Goal: Navigation & Orientation: Find specific page/section

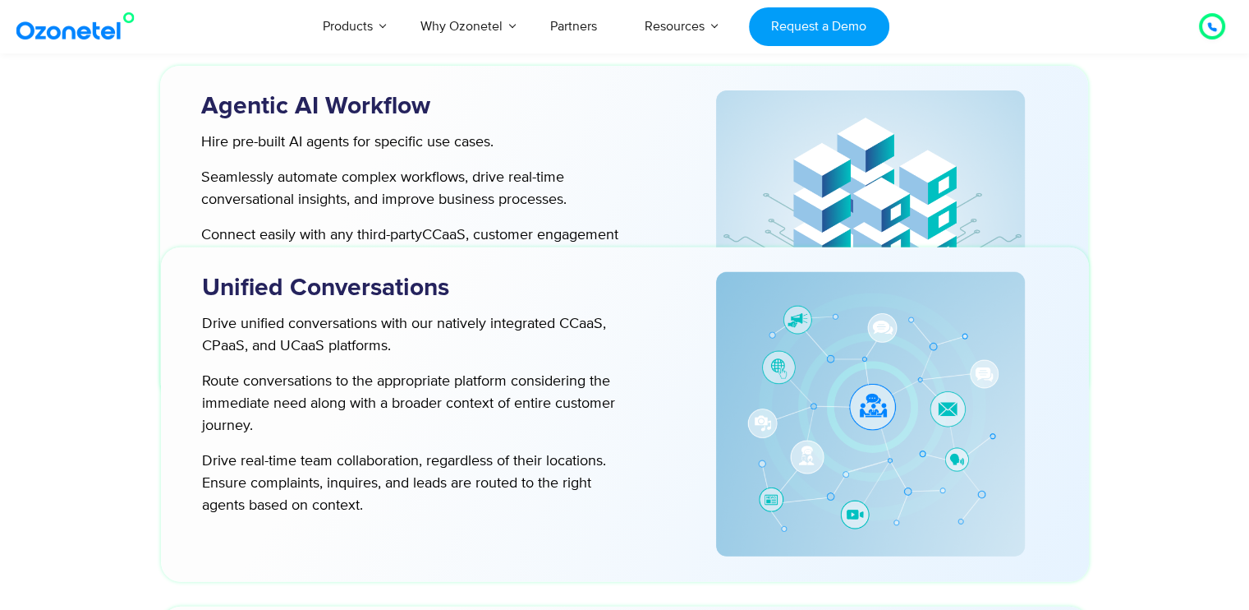
scroll to position [4515, 0]
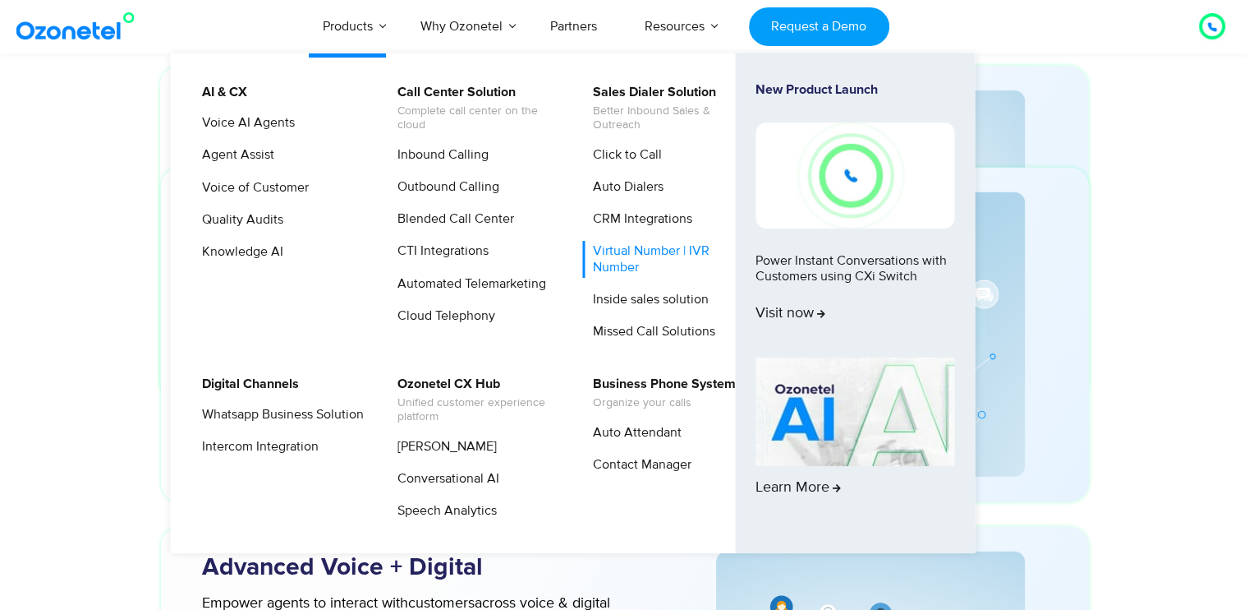
click at [613, 256] on link "Virtual Number | IVR Number" at bounding box center [669, 259] width 175 height 36
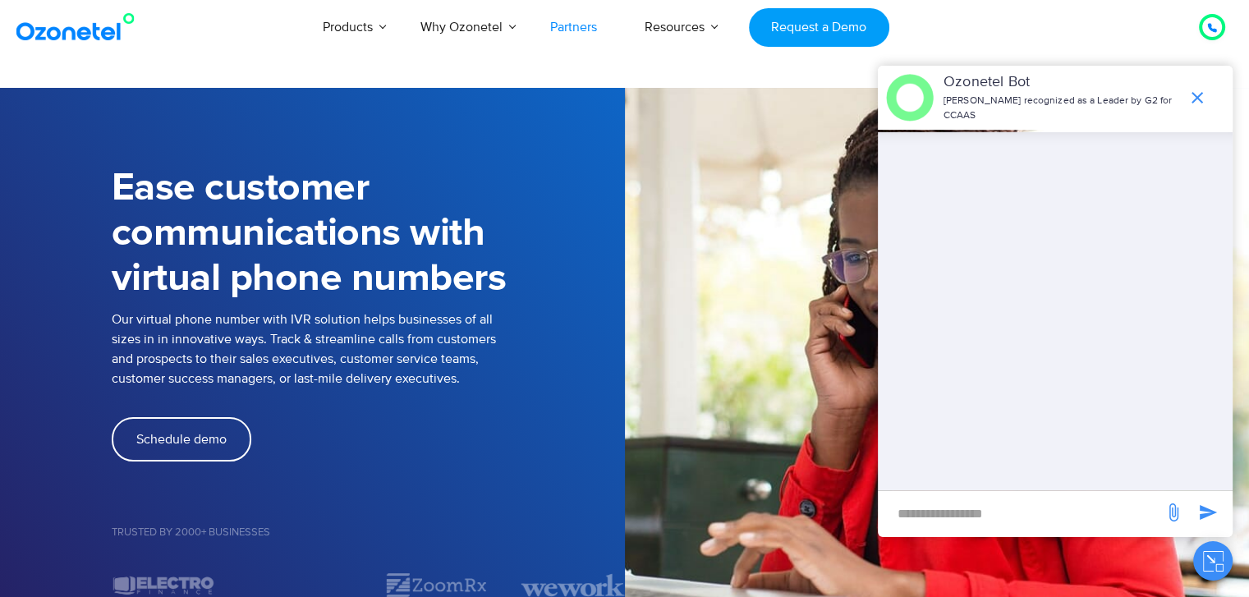
click at [579, 19] on link "Partners" at bounding box center [574, 27] width 94 height 54
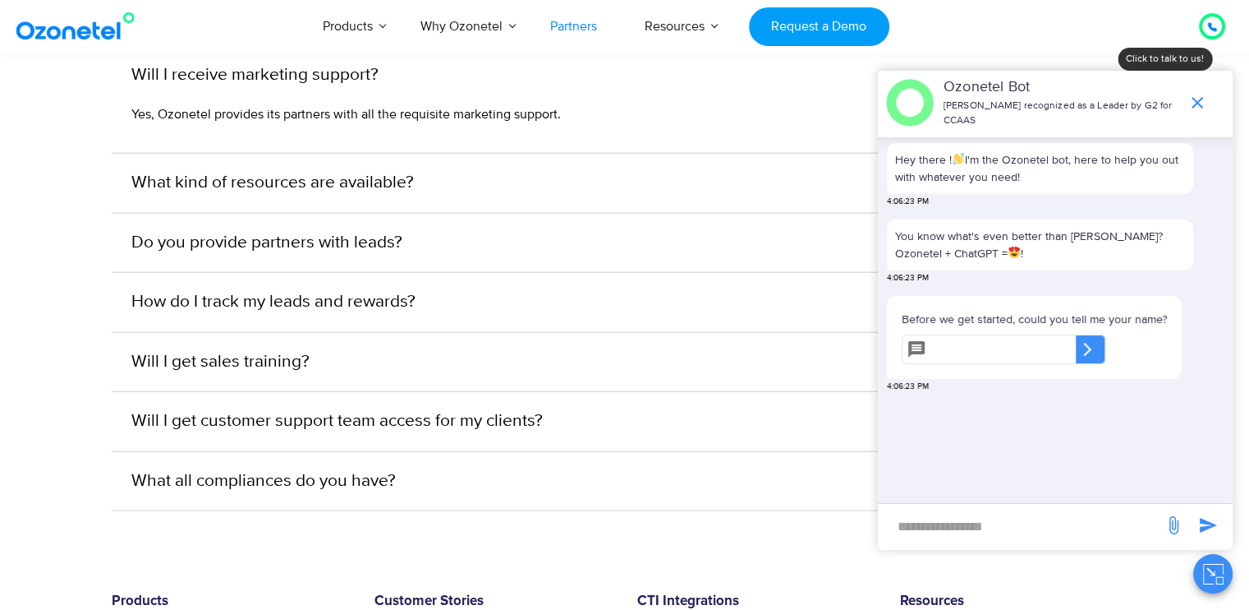
scroll to position [4642, 0]
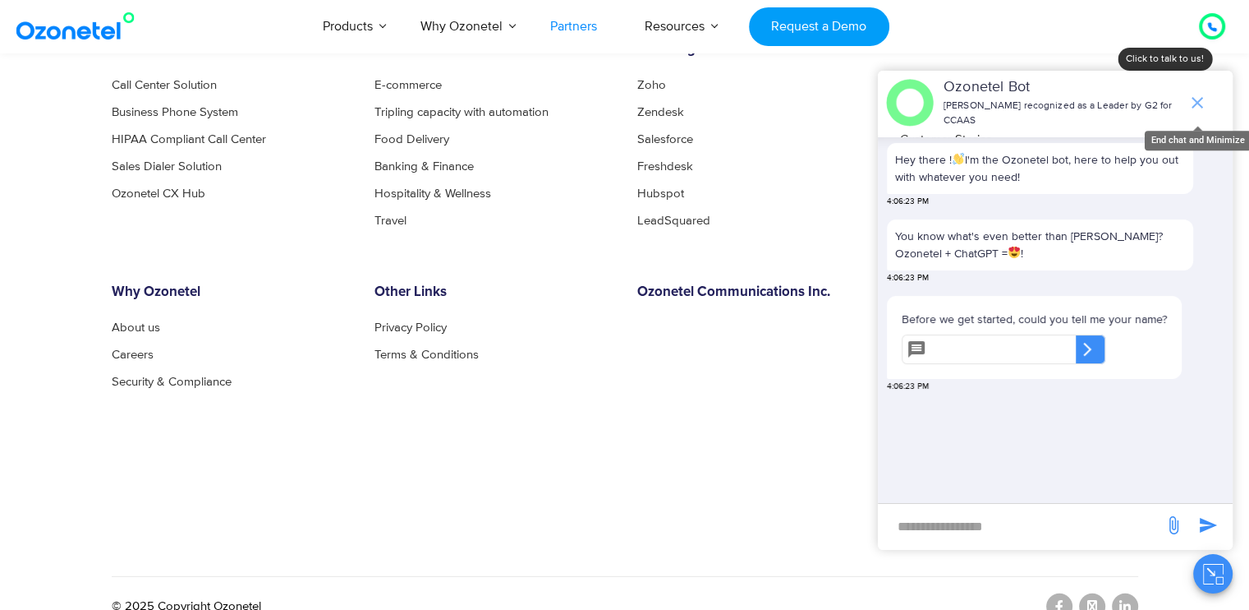
click at [1193, 102] on icon "end chat or minimize" at bounding box center [1198, 103] width 20 height 20
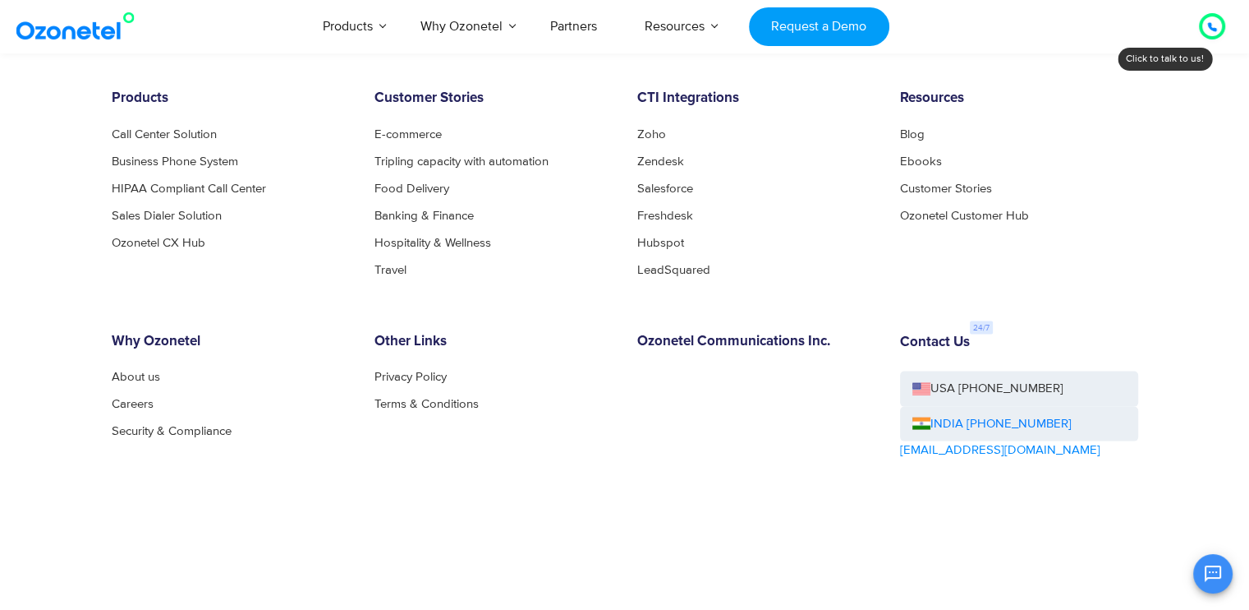
scroll to position [3451, 0]
